Goal: Task Accomplishment & Management: Complete application form

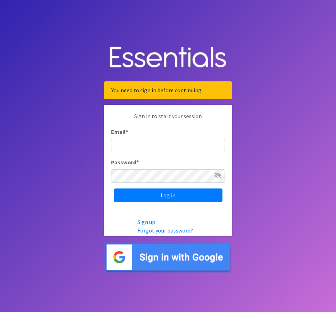
click at [161, 148] on input "Email *" at bounding box center [168, 146] width 114 height 14
type input "[EMAIL_ADDRESS][DOMAIN_NAME]"
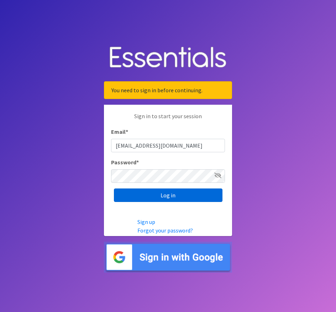
click at [171, 189] on input "Log in" at bounding box center [168, 196] width 108 height 14
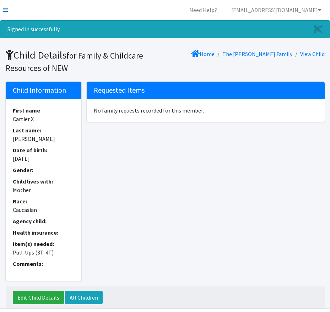
click at [4, 12] on icon at bounding box center [5, 10] width 5 height 6
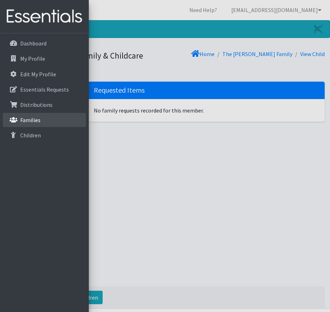
click at [34, 120] on p "Families" at bounding box center [30, 120] width 20 height 7
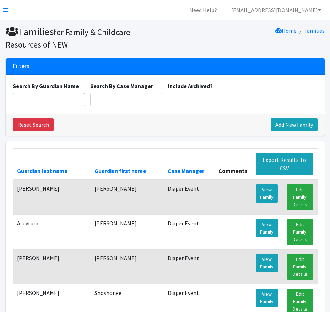
drag, startPoint x: 59, startPoint y: 98, endPoint x: 67, endPoint y: 89, distance: 11.6
click at [61, 97] on input "Search By Guardian Name" at bounding box center [49, 100] width 72 height 14
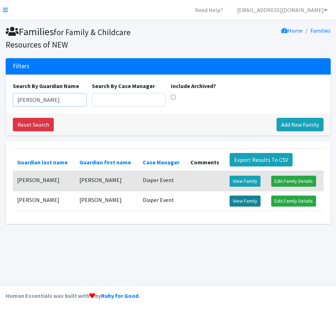
type input "Katherine"
click at [236, 200] on link "View Family" at bounding box center [244, 201] width 31 height 11
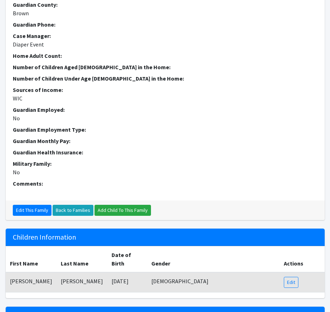
scroll to position [238, 0]
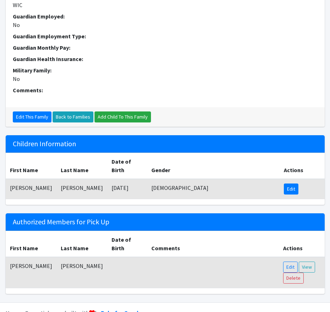
click at [287, 184] on link "Edit" at bounding box center [291, 189] width 15 height 11
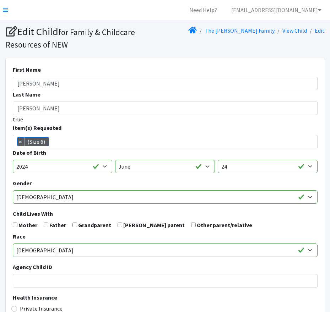
scroll to position [28, 0]
click at [17, 226] on input "checkbox" at bounding box center [15, 225] width 5 height 5
checkbox input "true"
drag, startPoint x: 47, startPoint y: 225, endPoint x: 52, endPoint y: 225, distance: 5.4
click at [48, 225] on form "First Name Franco Last Name Rojas Silva true Item(s) Requested (Newborn) (Preem…" at bounding box center [165, 244] width 305 height 359
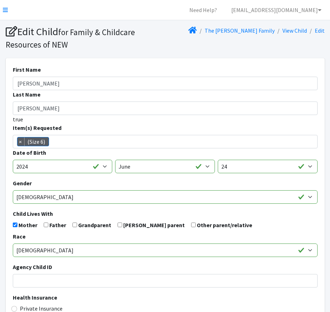
click at [49, 226] on label "Father" at bounding box center [57, 225] width 17 height 9
drag, startPoint x: 45, startPoint y: 225, endPoint x: 69, endPoint y: 233, distance: 25.3
click at [47, 227] on input "checkbox" at bounding box center [46, 225] width 5 height 5
checkbox input "true"
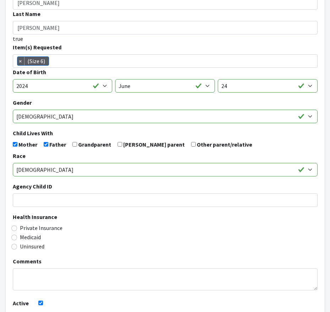
scroll to position [152, 0]
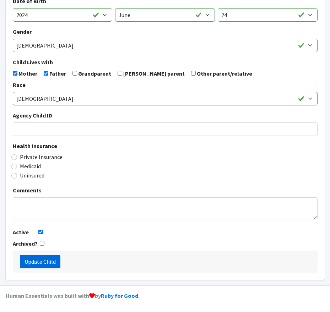
click at [52, 260] on input "Update Child" at bounding box center [40, 262] width 41 height 14
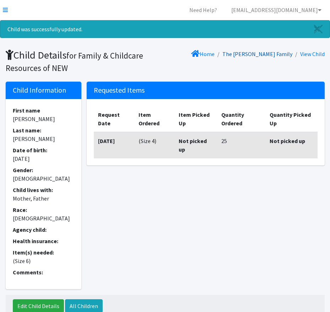
click at [279, 53] on link "The Silva Rojas Family" at bounding box center [258, 53] width 70 height 7
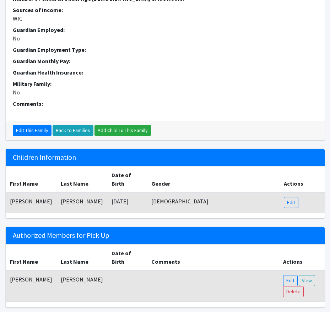
scroll to position [238, 0]
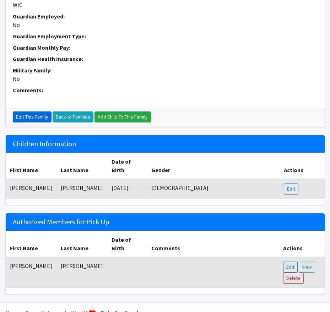
drag, startPoint x: 35, startPoint y: 117, endPoint x: 48, endPoint y: 116, distance: 12.5
click at [36, 117] on link "Edit This Family" at bounding box center [32, 117] width 39 height 11
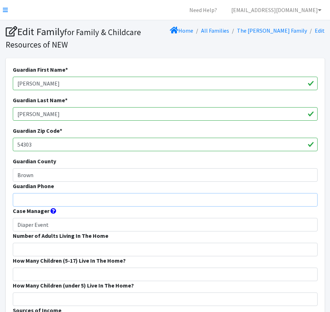
click at [41, 195] on input "Guardian Phone" at bounding box center [165, 200] width 305 height 14
click at [23, 199] on input "Guardian Phone" at bounding box center [165, 200] width 305 height 14
paste input "7316086492"
type input "7316086492"
drag, startPoint x: 17, startPoint y: 253, endPoint x: 21, endPoint y: 256, distance: 4.9
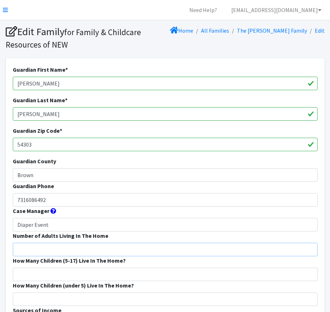
click at [17, 253] on input "Number of Adults Living In The Home" at bounding box center [165, 250] width 305 height 14
type input "2"
click at [31, 278] on input "How Many Children (5-17) Live In The Home?" at bounding box center [165, 275] width 305 height 14
type input "1"
click at [23, 299] on input "How Many Children (under 5) Live In The Home?" at bounding box center [165, 300] width 305 height 14
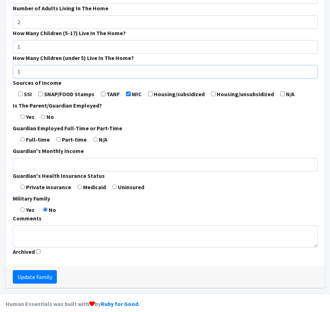
scroll to position [236, 0]
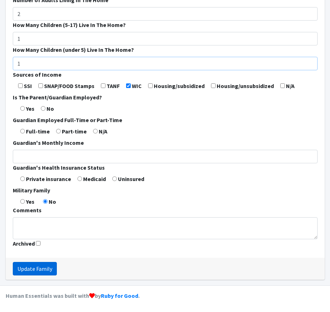
type input "1"
click at [34, 270] on input "Update Family" at bounding box center [35, 269] width 44 height 14
